Goal: Navigation & Orientation: Find specific page/section

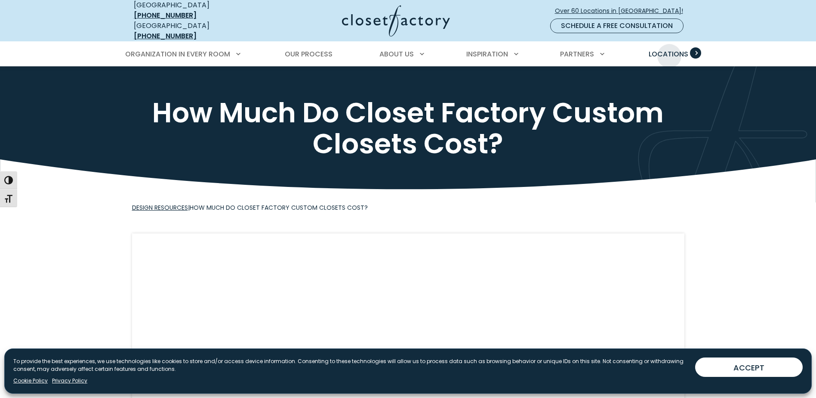
click at [670, 49] on span "Locations" at bounding box center [669, 54] width 40 height 10
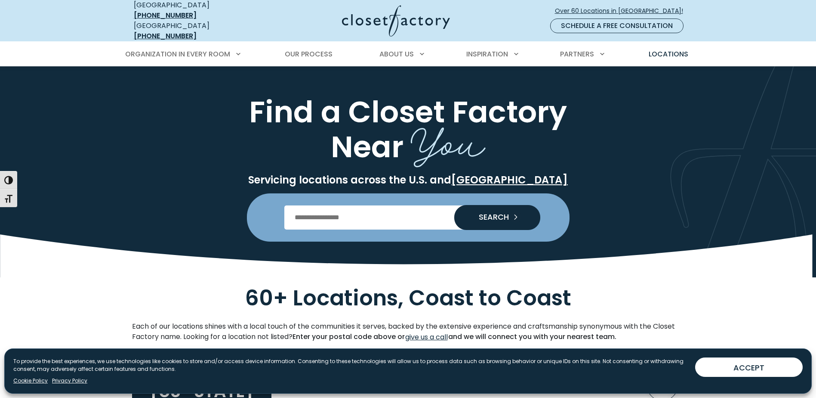
click at [427, 210] on input "Enter Postal Code" at bounding box center [407, 217] width 247 height 24
type input "*****"
click at [454, 205] on button "SEARCH" at bounding box center [497, 217] width 86 height 25
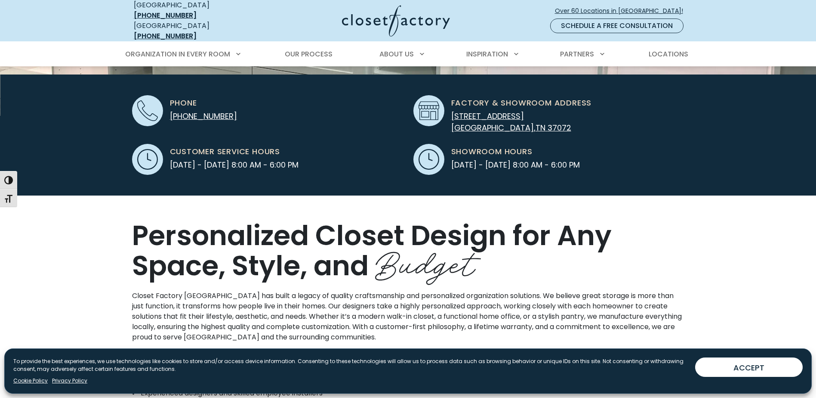
scroll to position [258, 0]
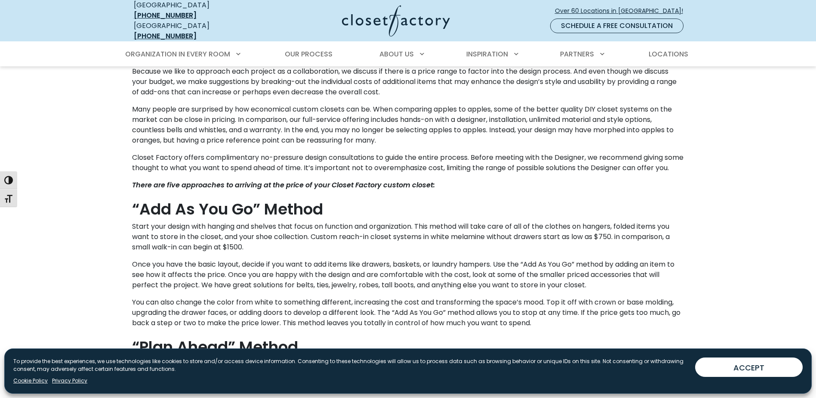
scroll to position [516, 0]
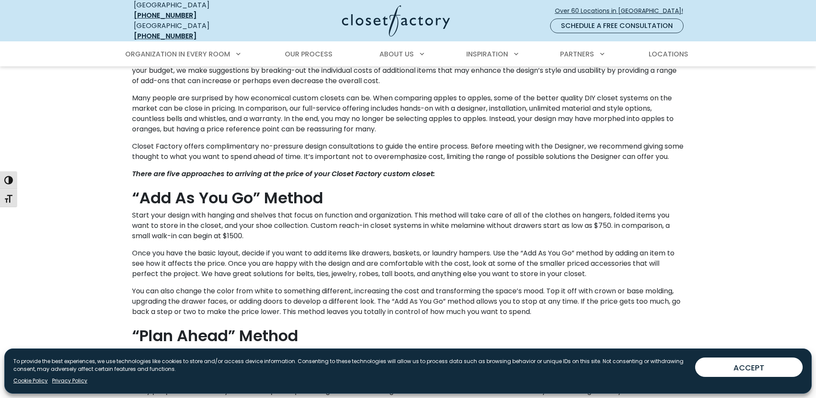
click at [389, 248] on span "Once you have the basic layout, decide if you want to add items like drawers, b…" at bounding box center [403, 263] width 543 height 31
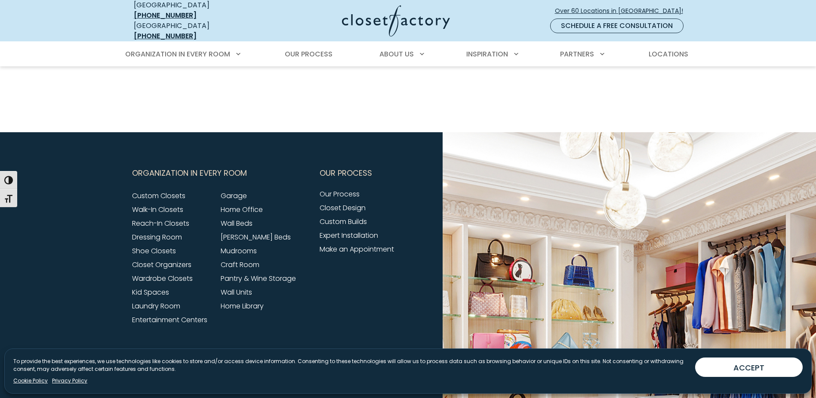
scroll to position [1248, 0]
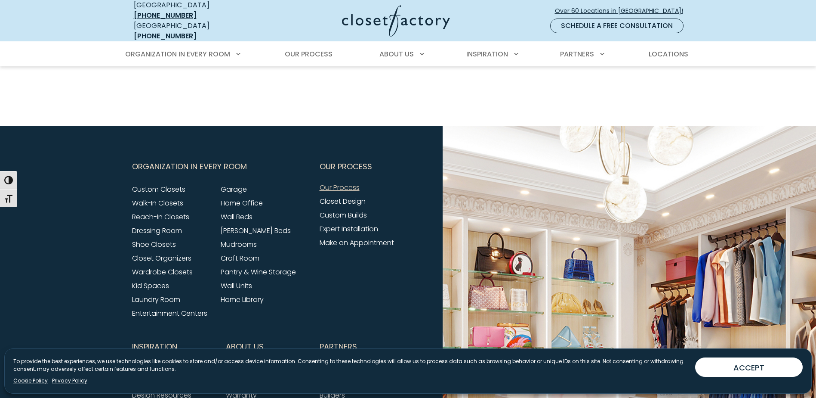
click at [340, 188] on link "Our Process" at bounding box center [340, 187] width 40 height 10
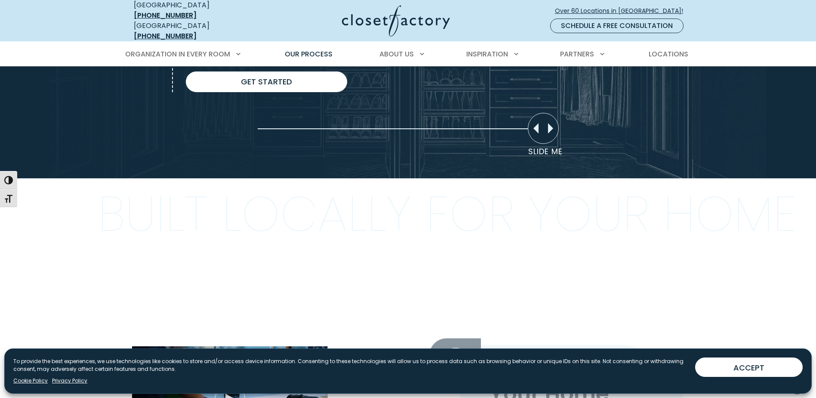
scroll to position [645, 0]
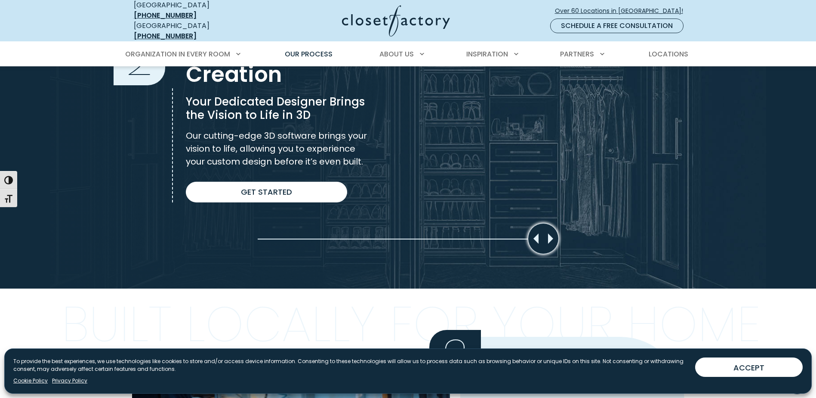
click at [547, 233] on div "Move slider to compare images" at bounding box center [543, 238] width 31 height 31
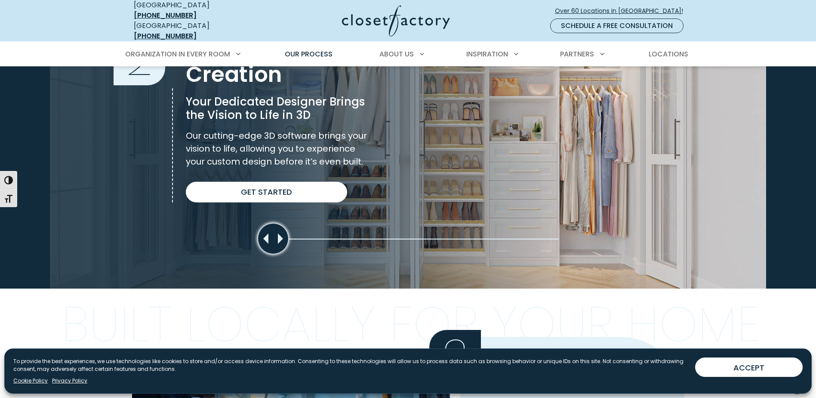
drag, startPoint x: 542, startPoint y: 232, endPoint x: 240, endPoint y: 239, distance: 302.2
click at [240, 239] on section "Custom Design Creation 2 Custom Design Creation Your Dedicated Designer Brings …" at bounding box center [408, 117] width 816 height 343
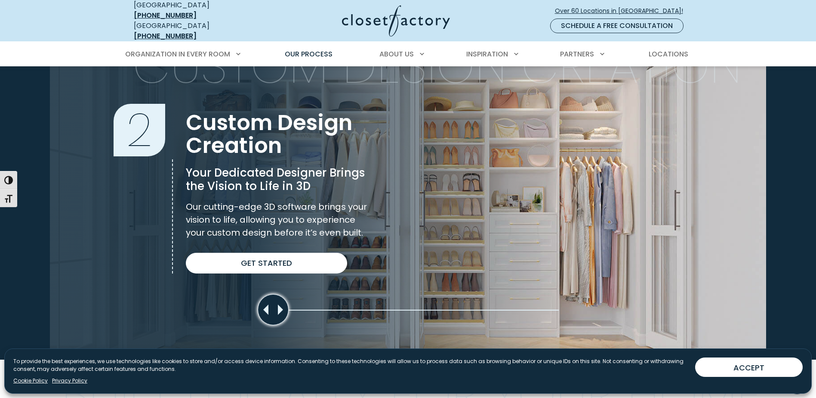
scroll to position [559, 0]
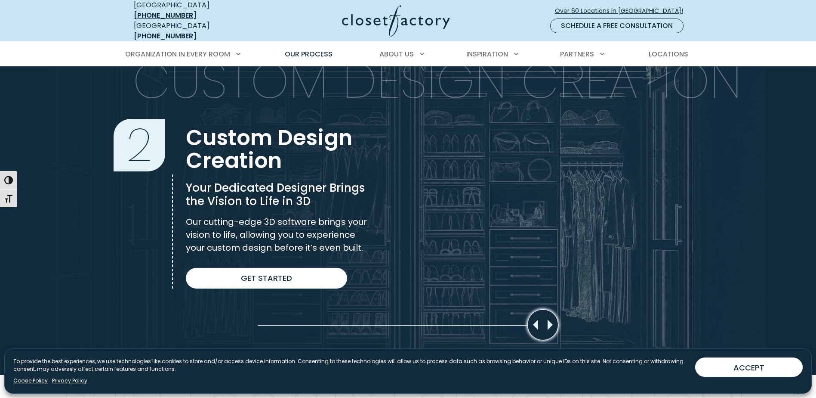
drag, startPoint x: 276, startPoint y: 318, endPoint x: 660, endPoint y: 320, distance: 384.3
click at [659, 320] on div "Slider moved to 0%" at bounding box center [408, 203] width 816 height 343
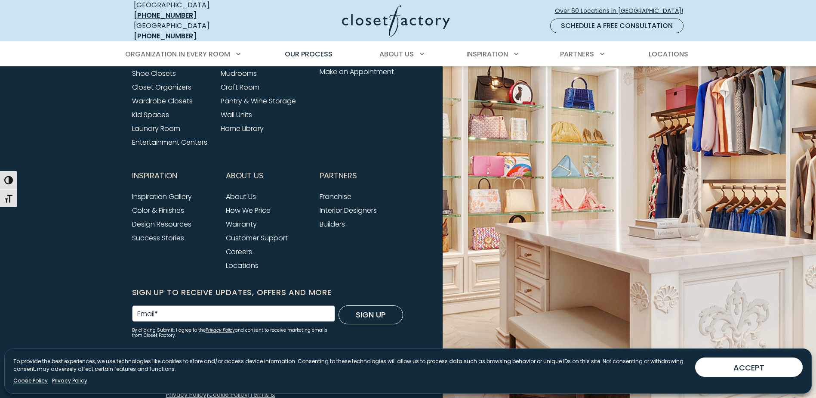
scroll to position [2149, 0]
